Goal: Task Accomplishment & Management: Manage account settings

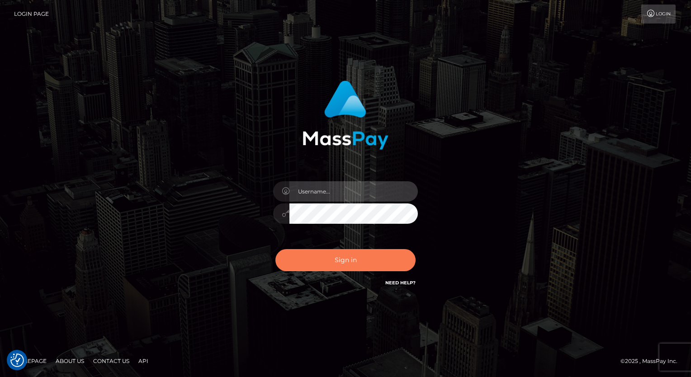
type input "aly.ignite"
click at [343, 262] on button "Sign in" at bounding box center [346, 260] width 140 height 22
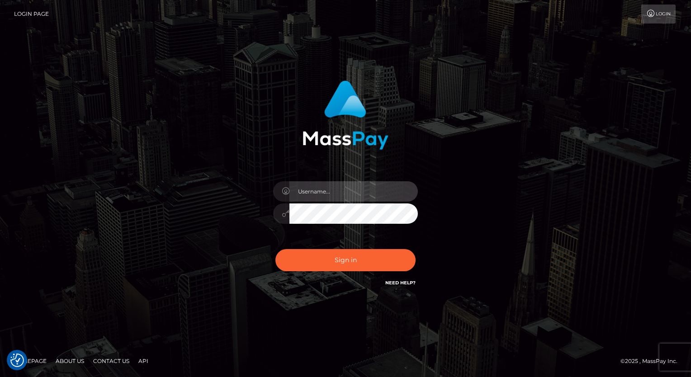
type input "aly.ignite"
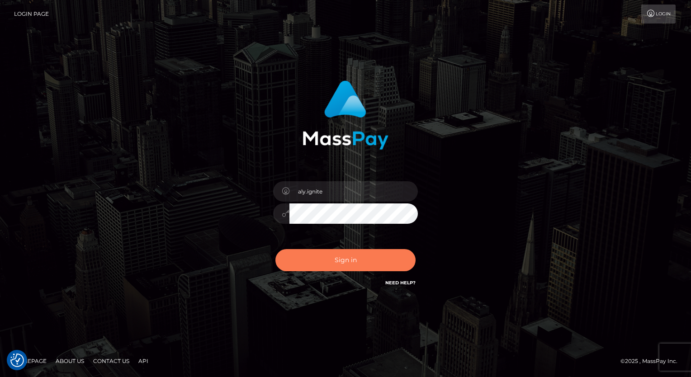
click at [343, 262] on button "Sign in" at bounding box center [346, 260] width 140 height 22
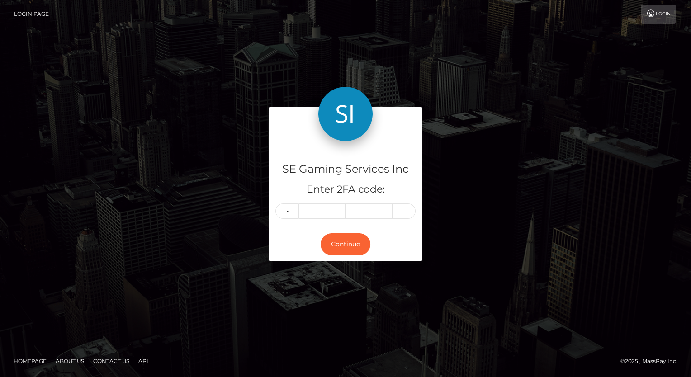
type input "5"
type input "0"
type input "4"
type input "0"
type input "5"
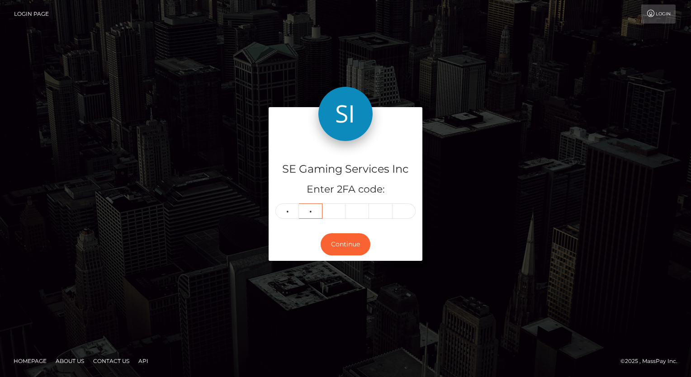
type input "3"
type input "0"
type input "4"
type input "7"
type input "0"
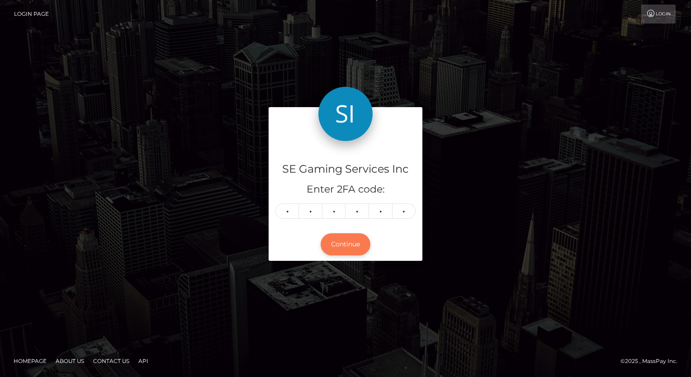
click at [359, 242] on button "Continue" at bounding box center [346, 244] width 50 height 22
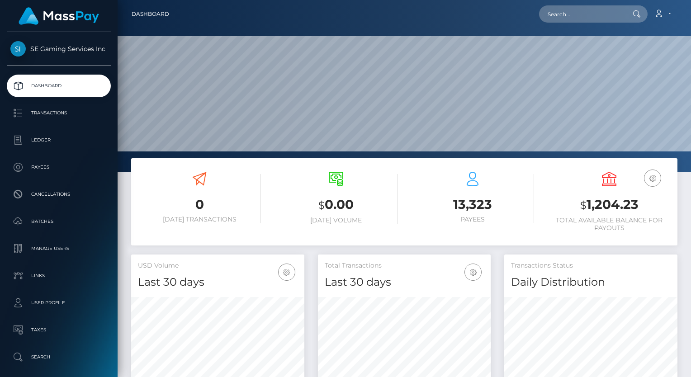
scroll to position [160, 173]
